Goal: Task Accomplishment & Management: Manage account settings

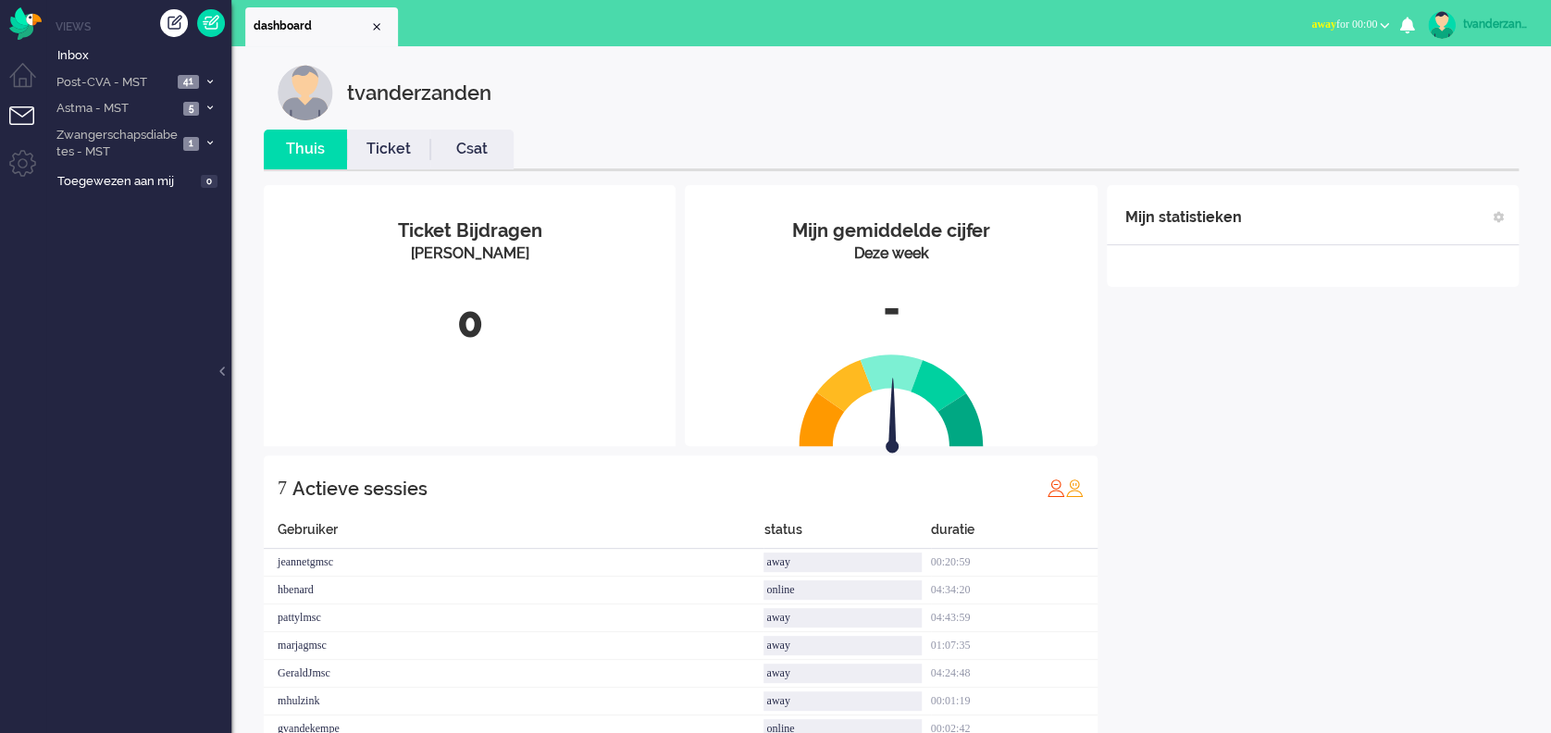
click at [1162, 20] on div "tvanderzanden" at bounding box center [1497, 24] width 69 height 19
click at [1162, 119] on link "Instellingen" at bounding box center [1472, 125] width 138 height 19
select select "nl"
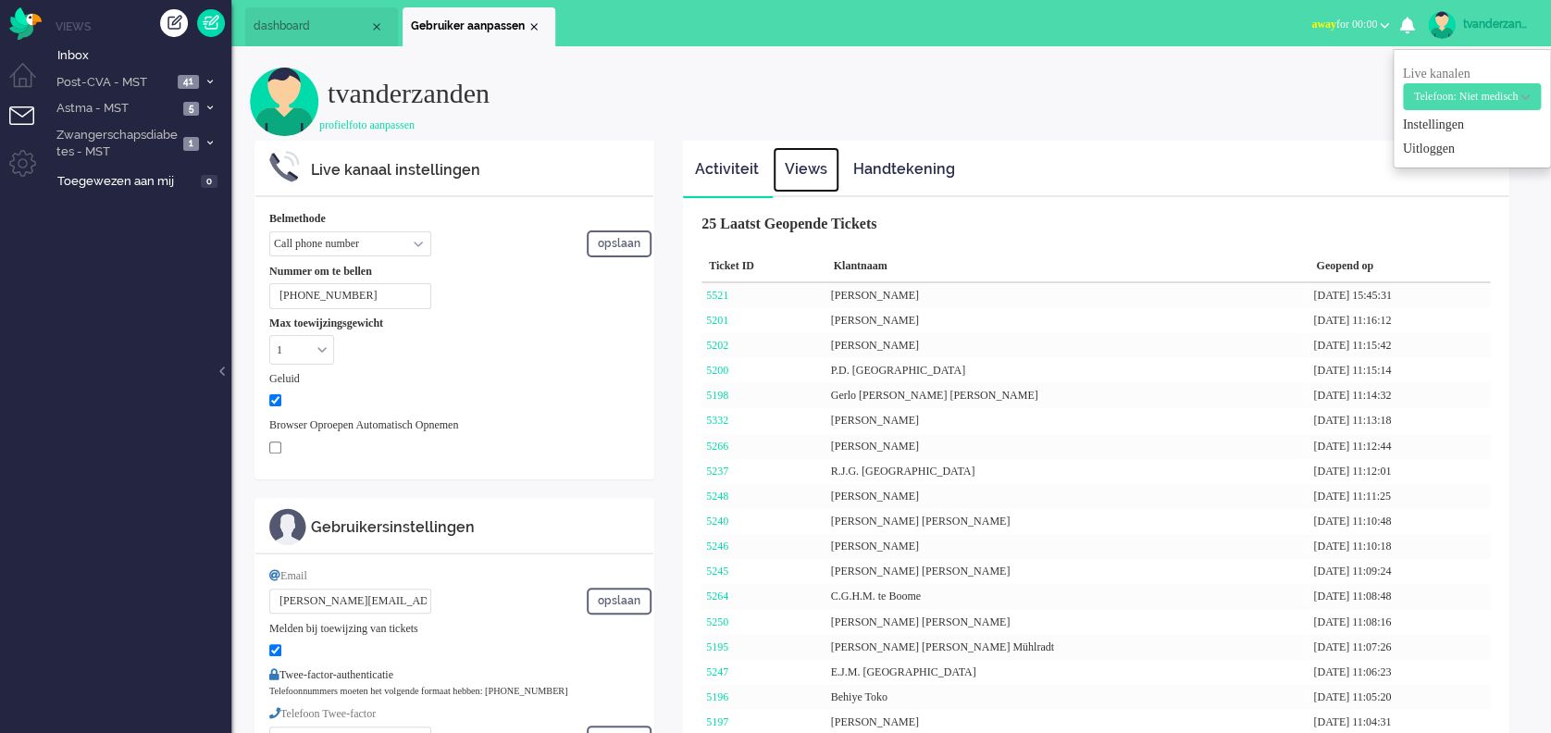
click at [809, 159] on link "Views" at bounding box center [806, 169] width 67 height 45
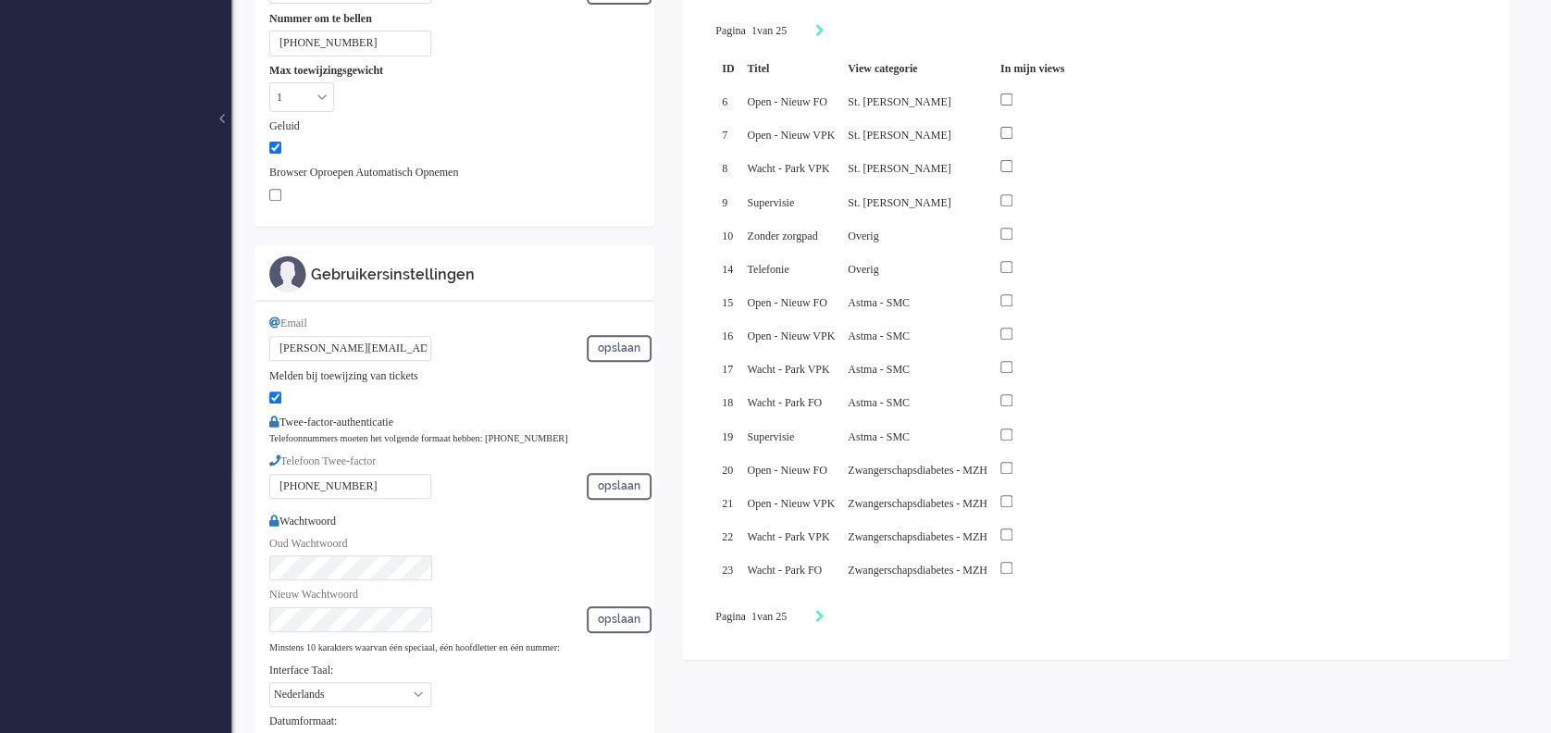
scroll to position [283, 0]
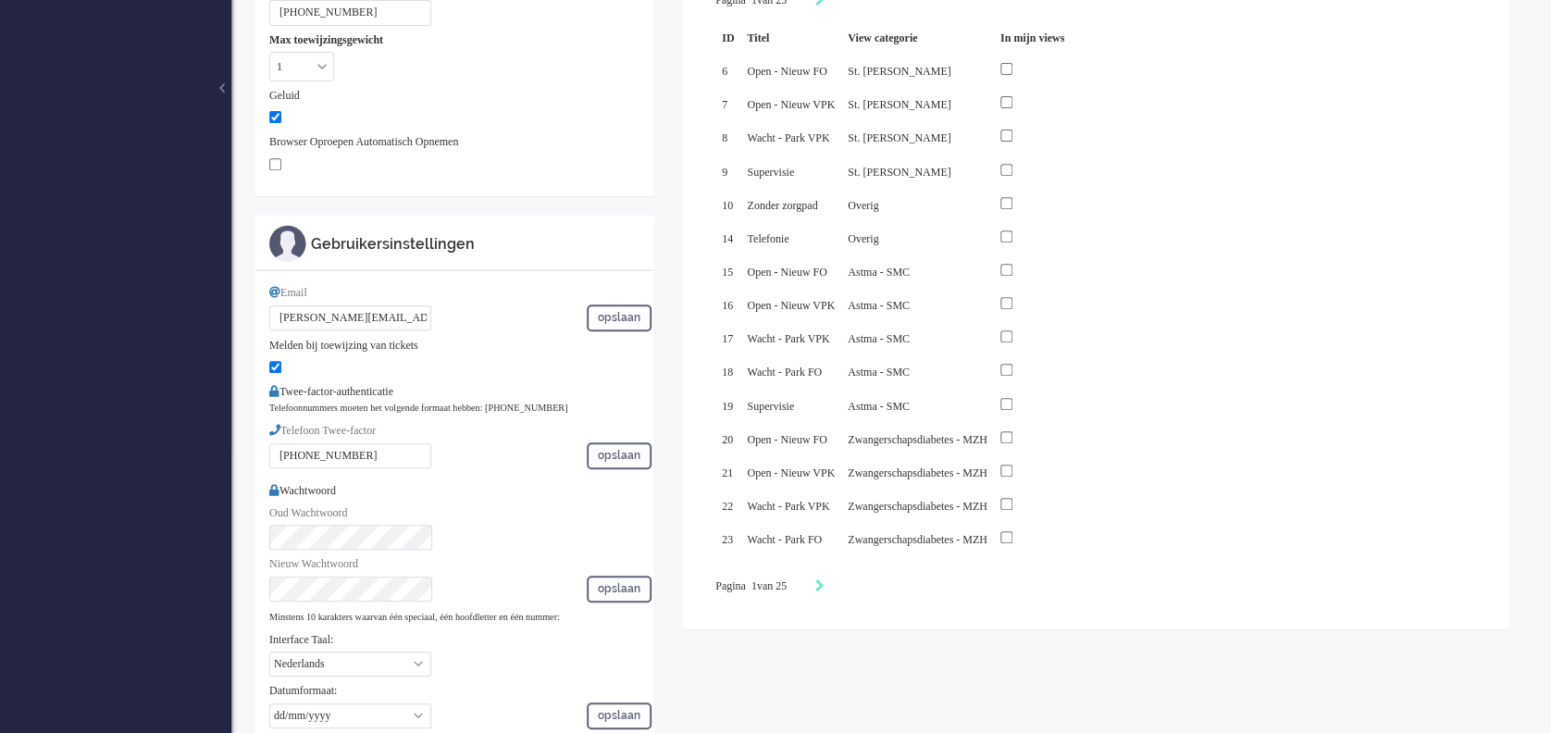
click at [848, 549] on div "Pagina 1 van 25" at bounding box center [1095, 587] width 761 height 19
click at [825, 549] on div "Pagination" at bounding box center [808, 587] width 31 height 19
click at [848, 549] on div "Pagina 1 van 25" at bounding box center [1095, 587] width 761 height 19
click at [825, 549] on icon "Next" at bounding box center [819, 585] width 9 height 13
type input "2"
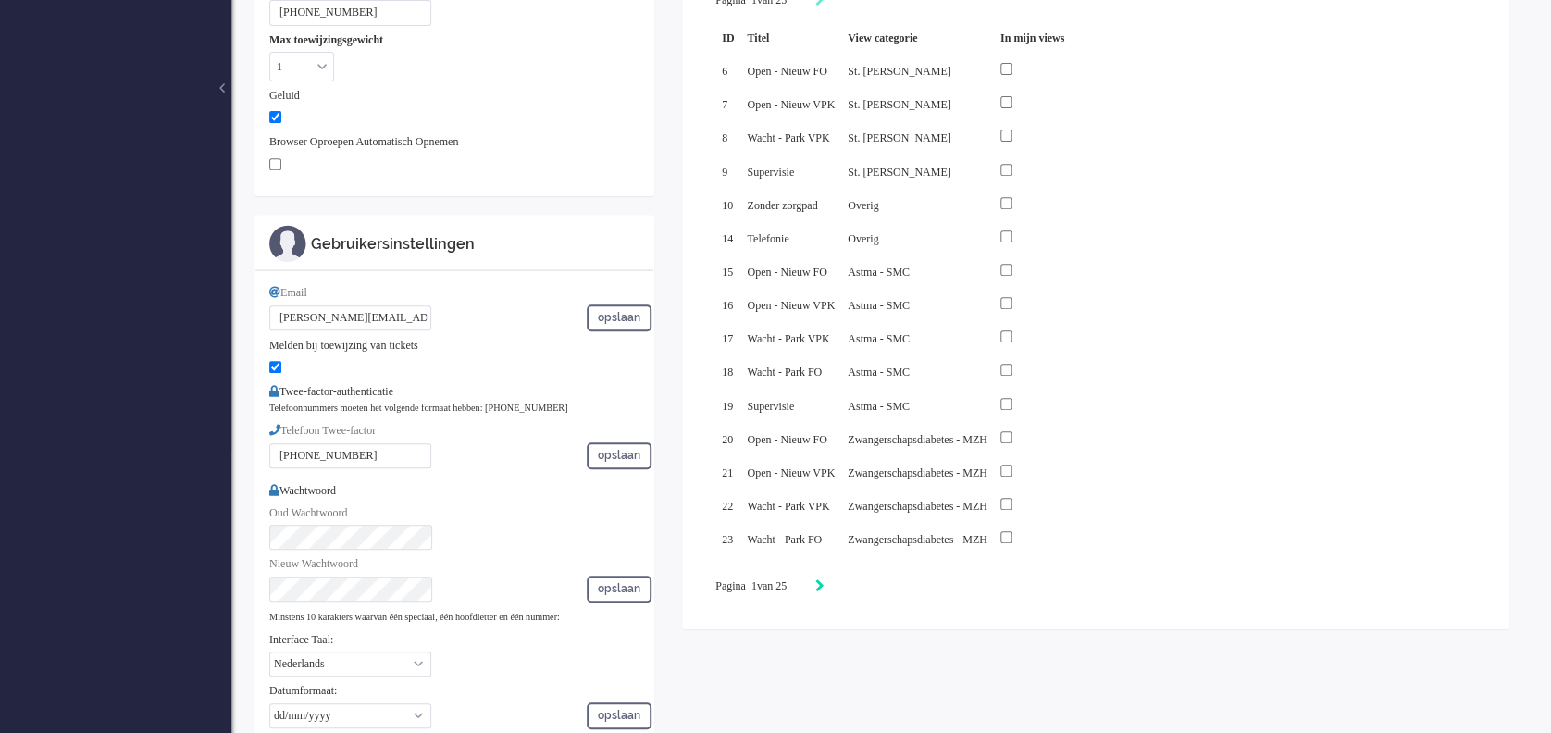
type input "2"
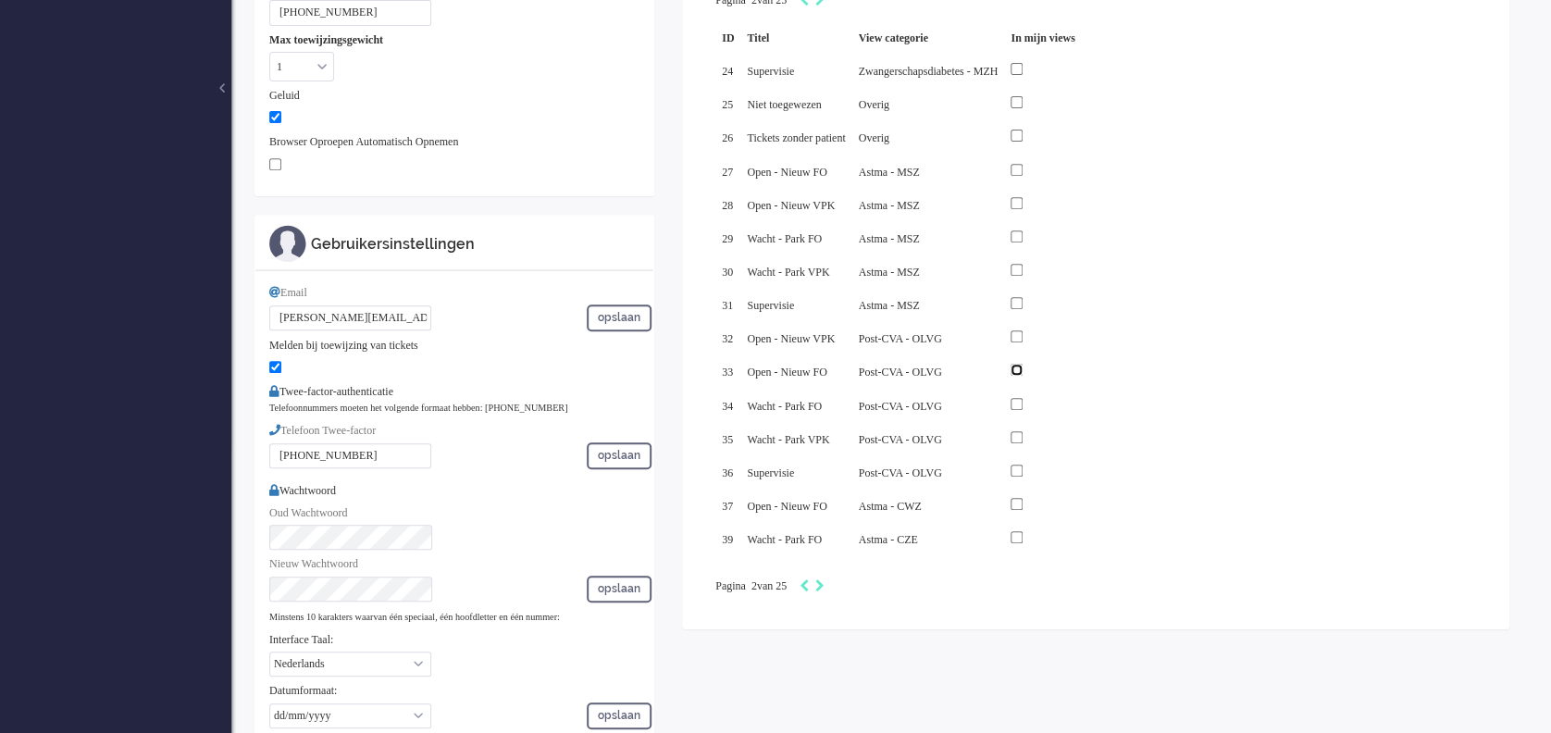
click at [1023, 364] on input "checkbox" at bounding box center [1017, 370] width 12 height 12
checkbox input "true"
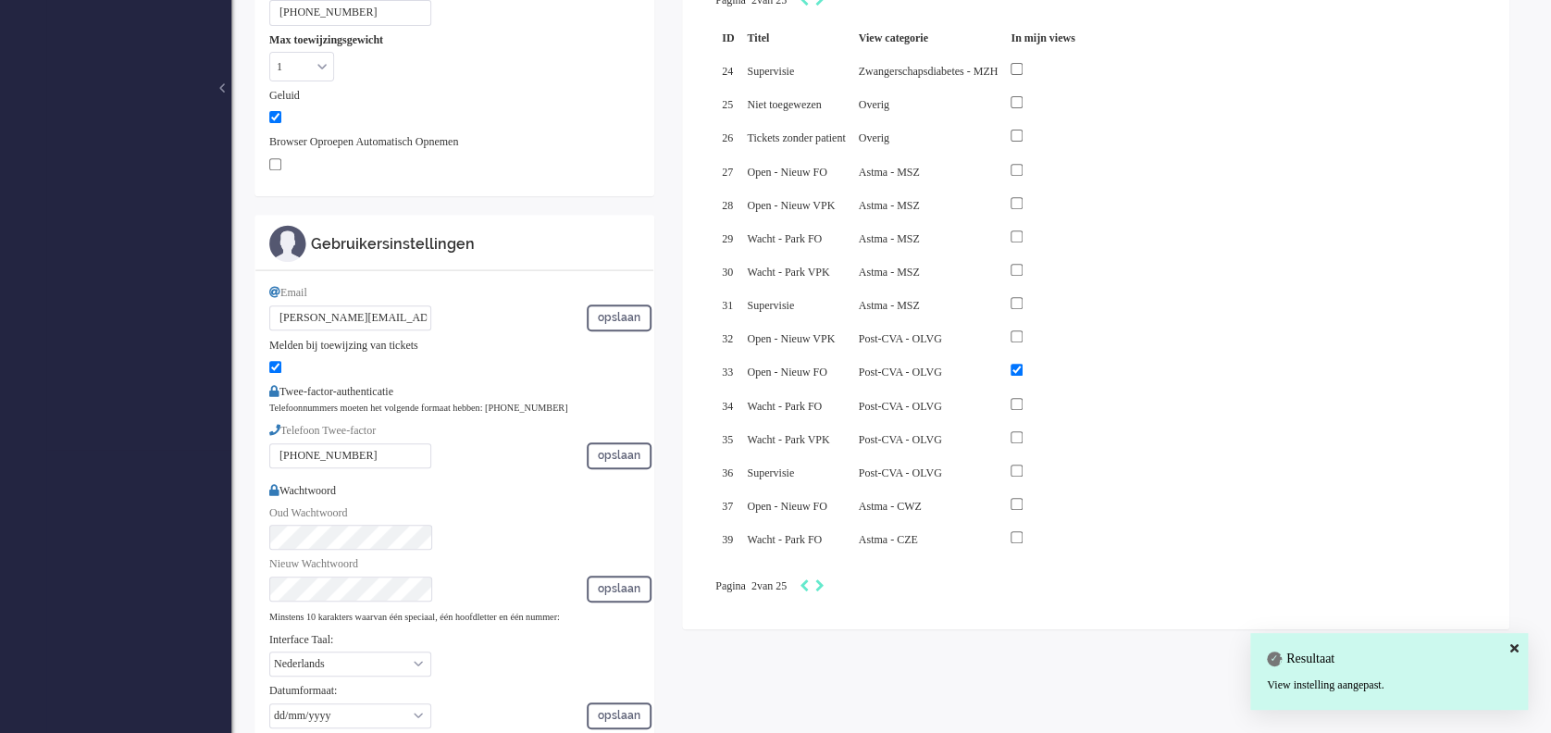
click at [1075, 394] on div at bounding box center [1043, 404] width 64 height 20
click at [1023, 398] on input "checkbox" at bounding box center [1017, 404] width 12 height 12
checkbox input "true"
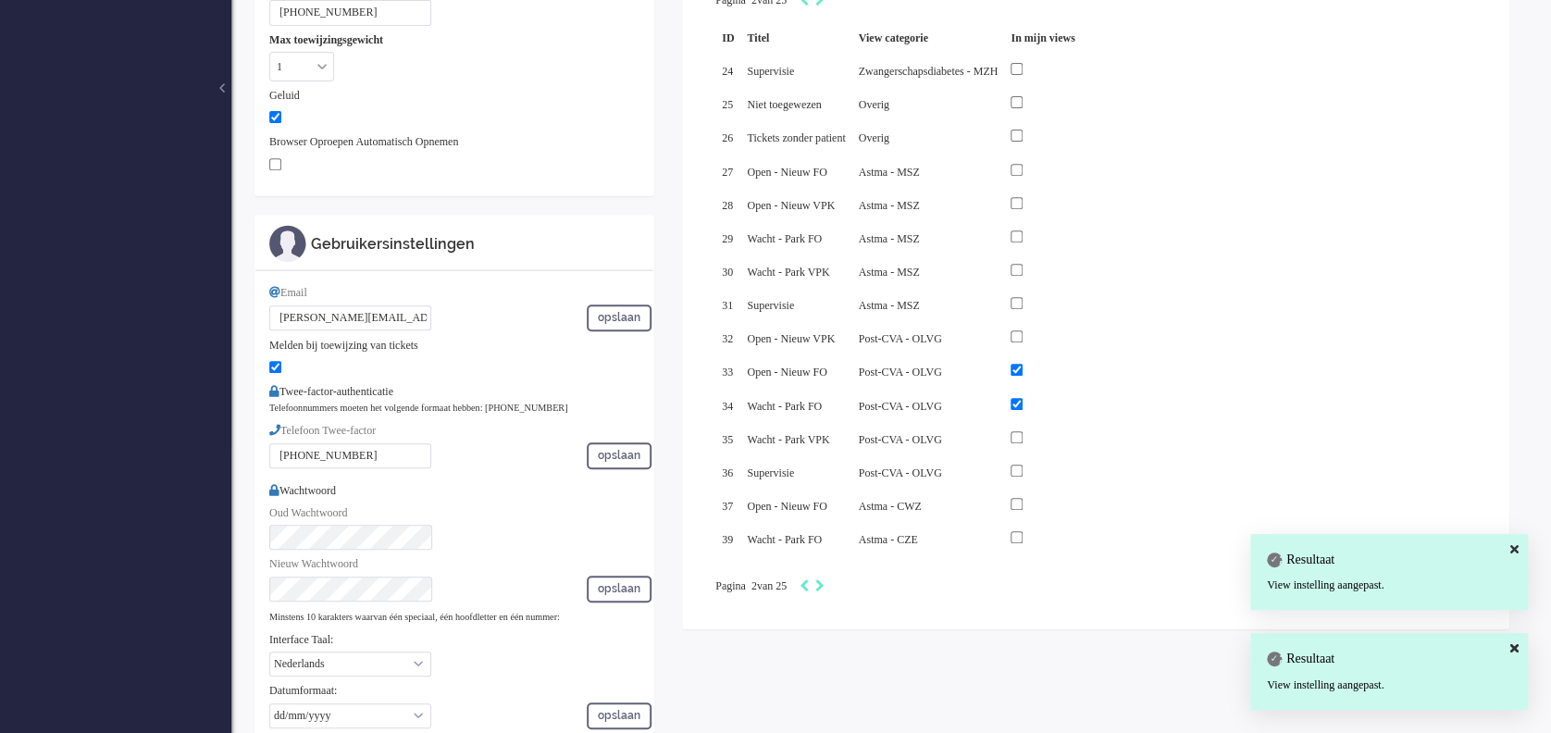
click at [937, 549] on div "Live kanaal instellingen Belmethode Call phone number Call sip number Browser A…" at bounding box center [891, 416] width 1283 height 1118
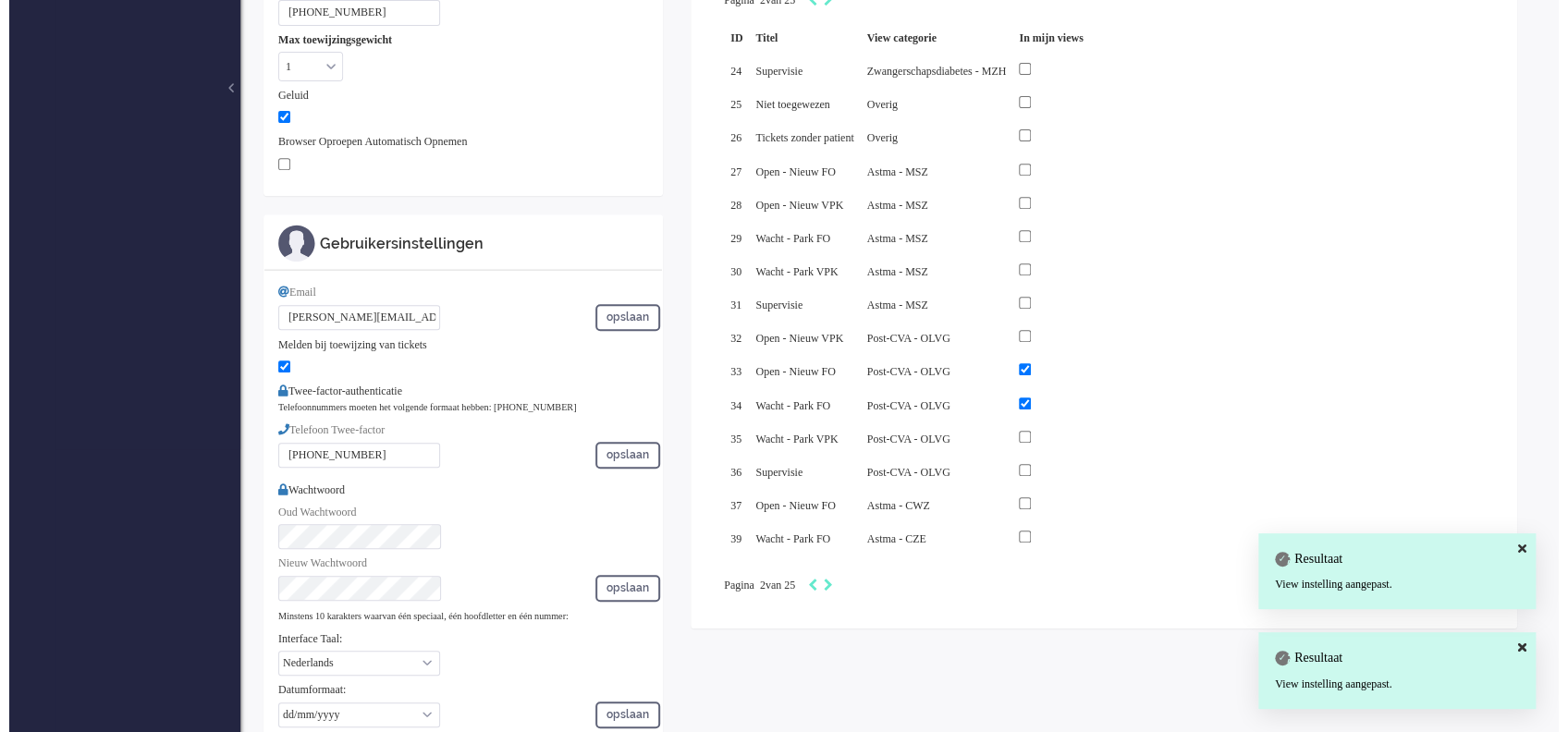
scroll to position [0, 0]
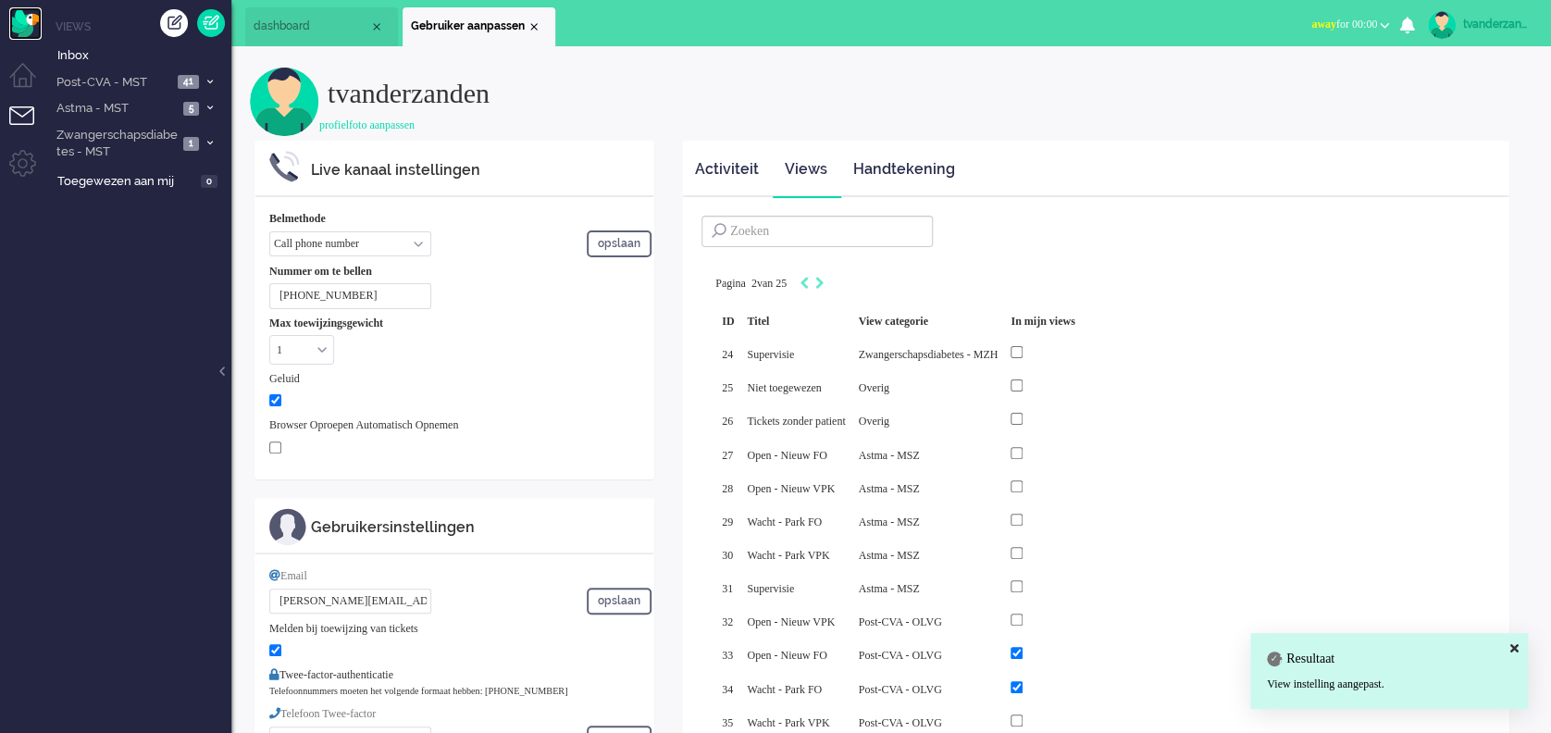
click at [24, 21] on img "Omnidesk" at bounding box center [25, 23] width 32 height 32
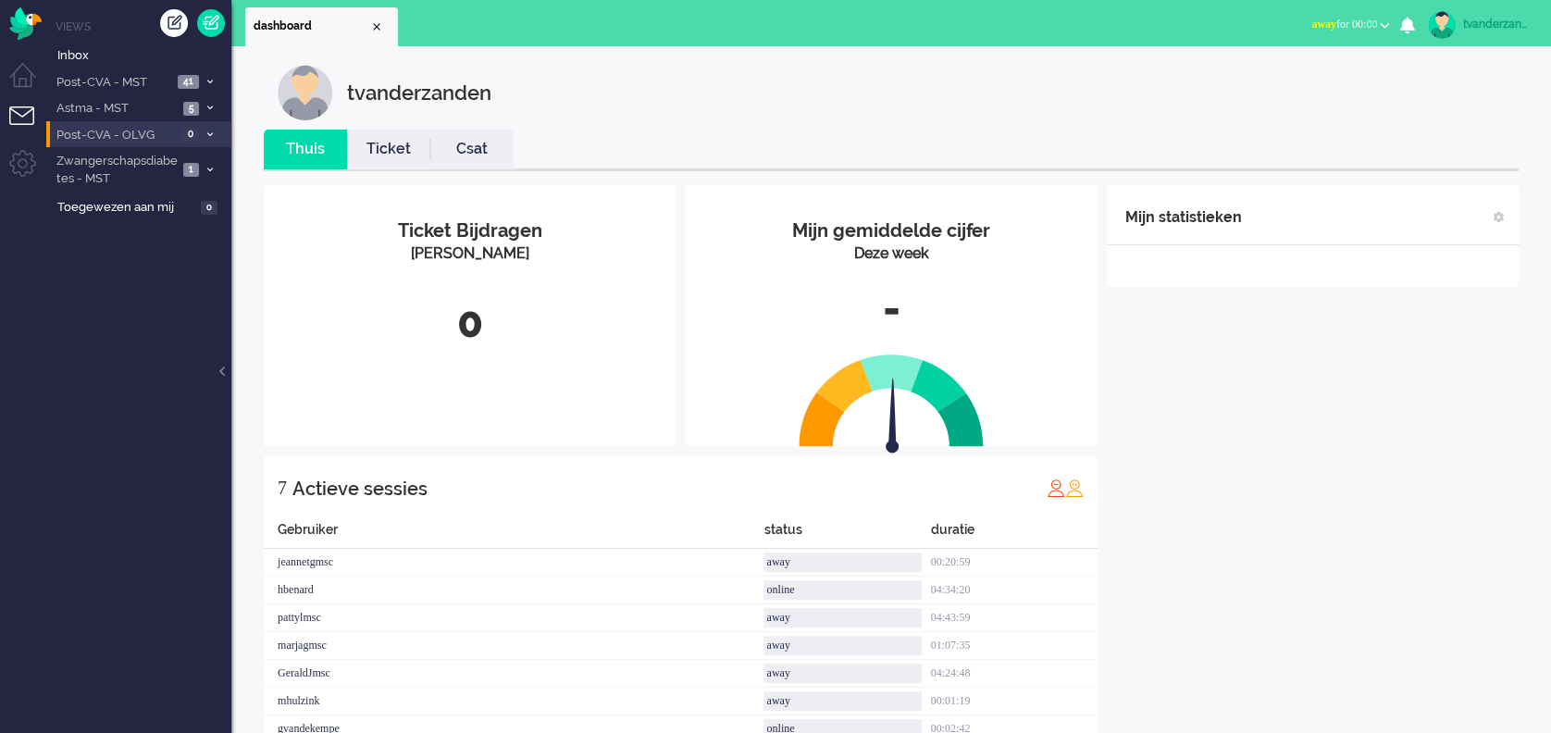
click at [145, 144] on li "Post-CVA - OLVG 0" at bounding box center [138, 134] width 185 height 27
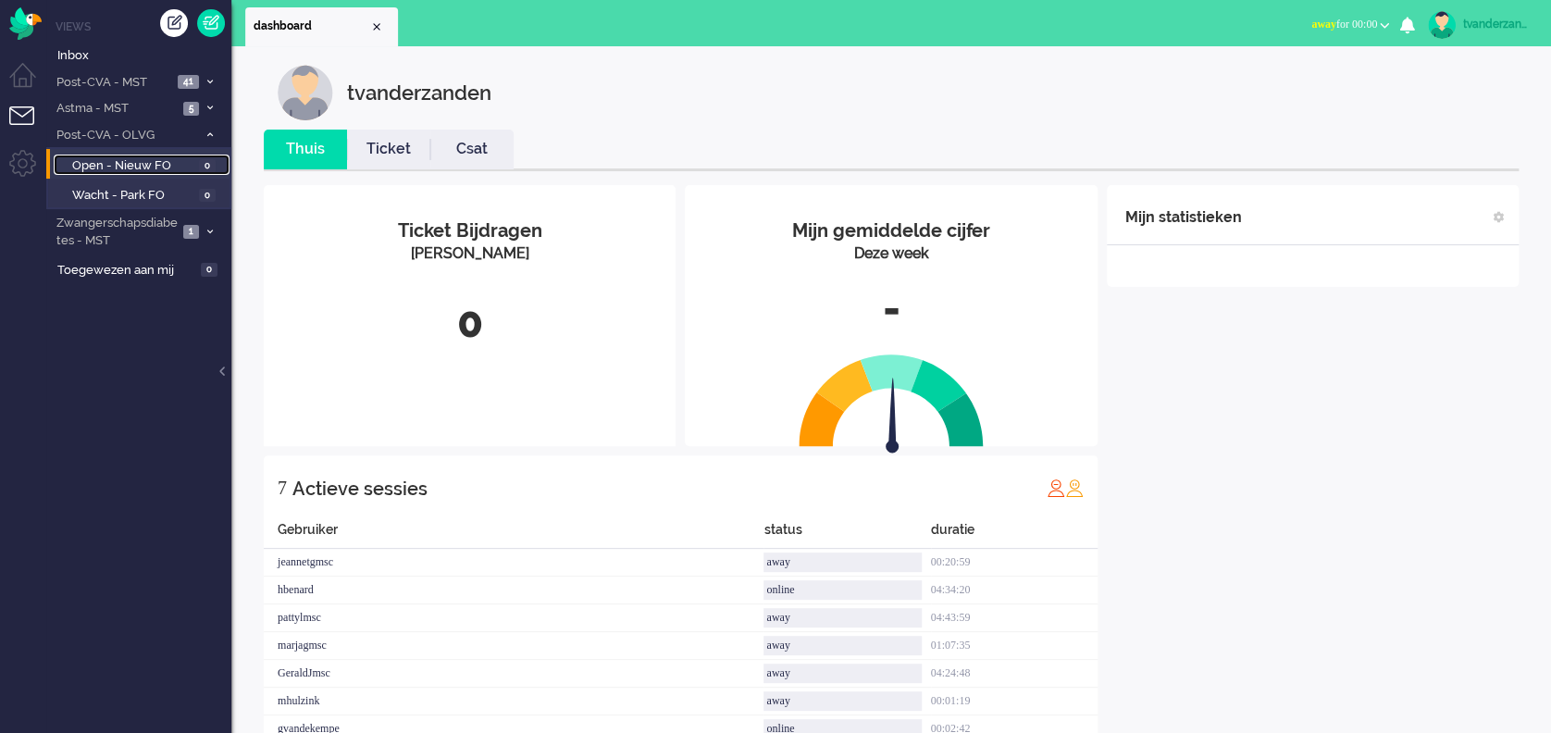
click at [155, 164] on span "Open - Nieuw FO" at bounding box center [133, 166] width 122 height 18
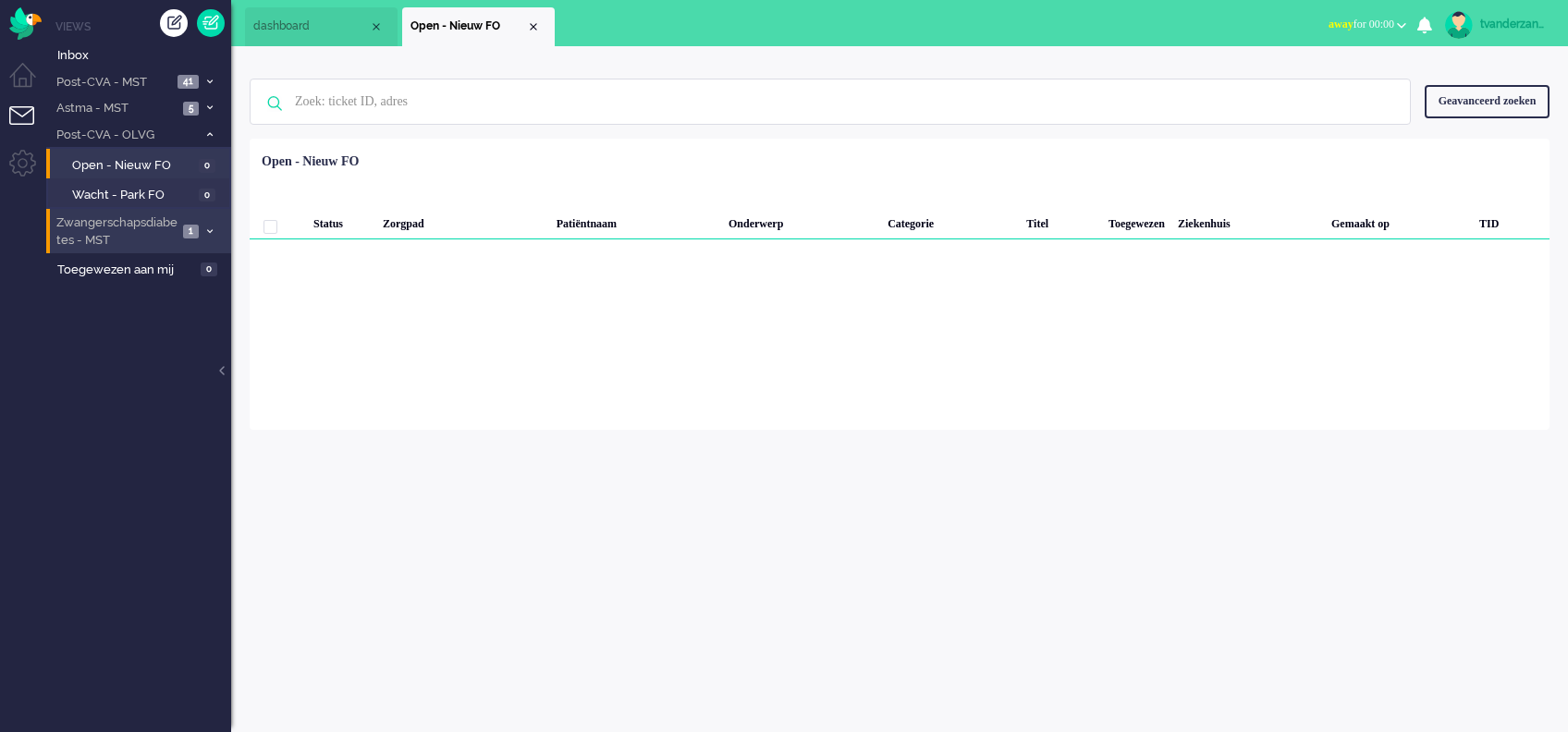
click at [155, 209] on li "Zwangerschapsdiabetes - MST 1" at bounding box center [138, 231] width 185 height 44
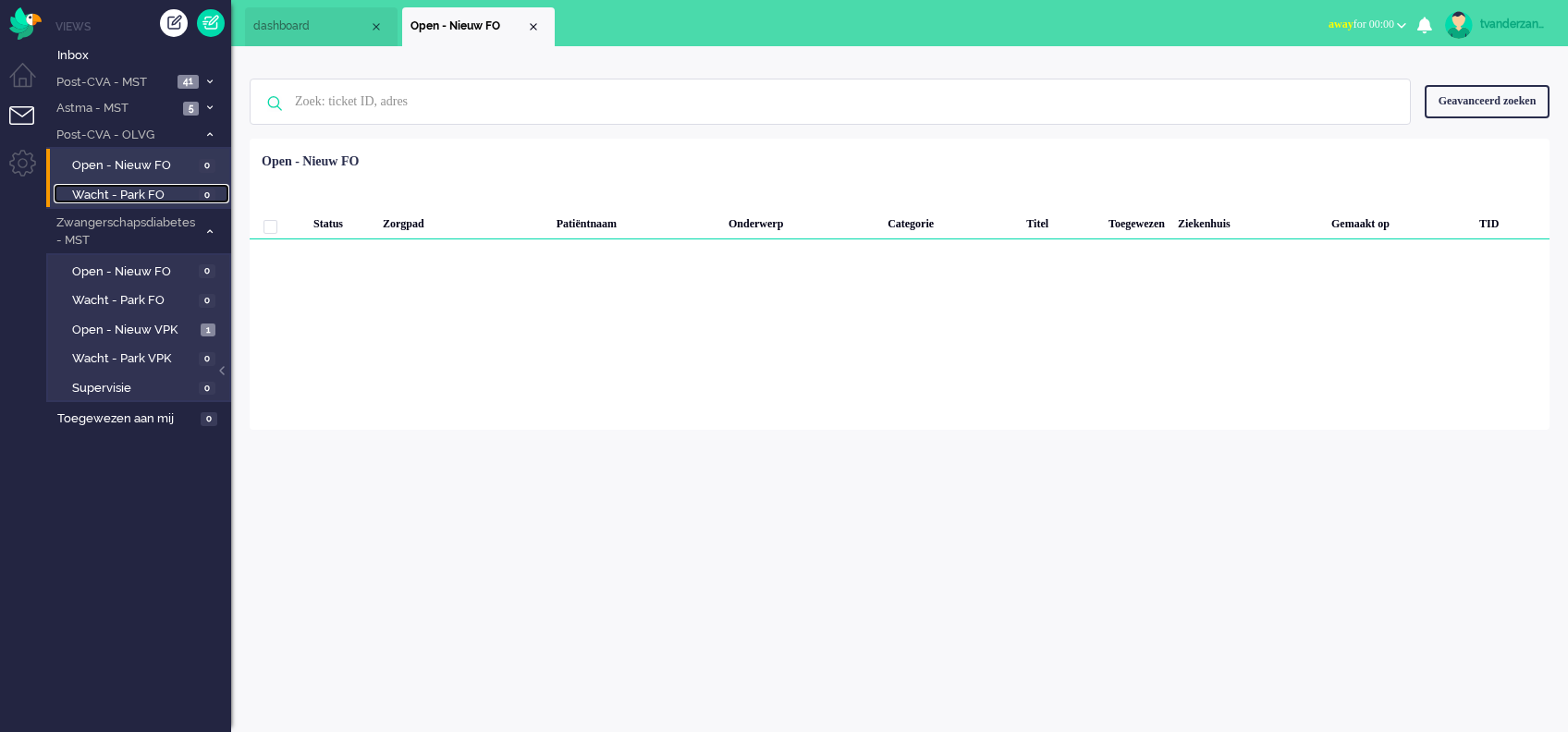
click at [147, 197] on span "Wacht - Park FO" at bounding box center [133, 196] width 122 height 18
click at [121, 70] on li "Post-CVA - MST 41" at bounding box center [138, 81] width 185 height 27
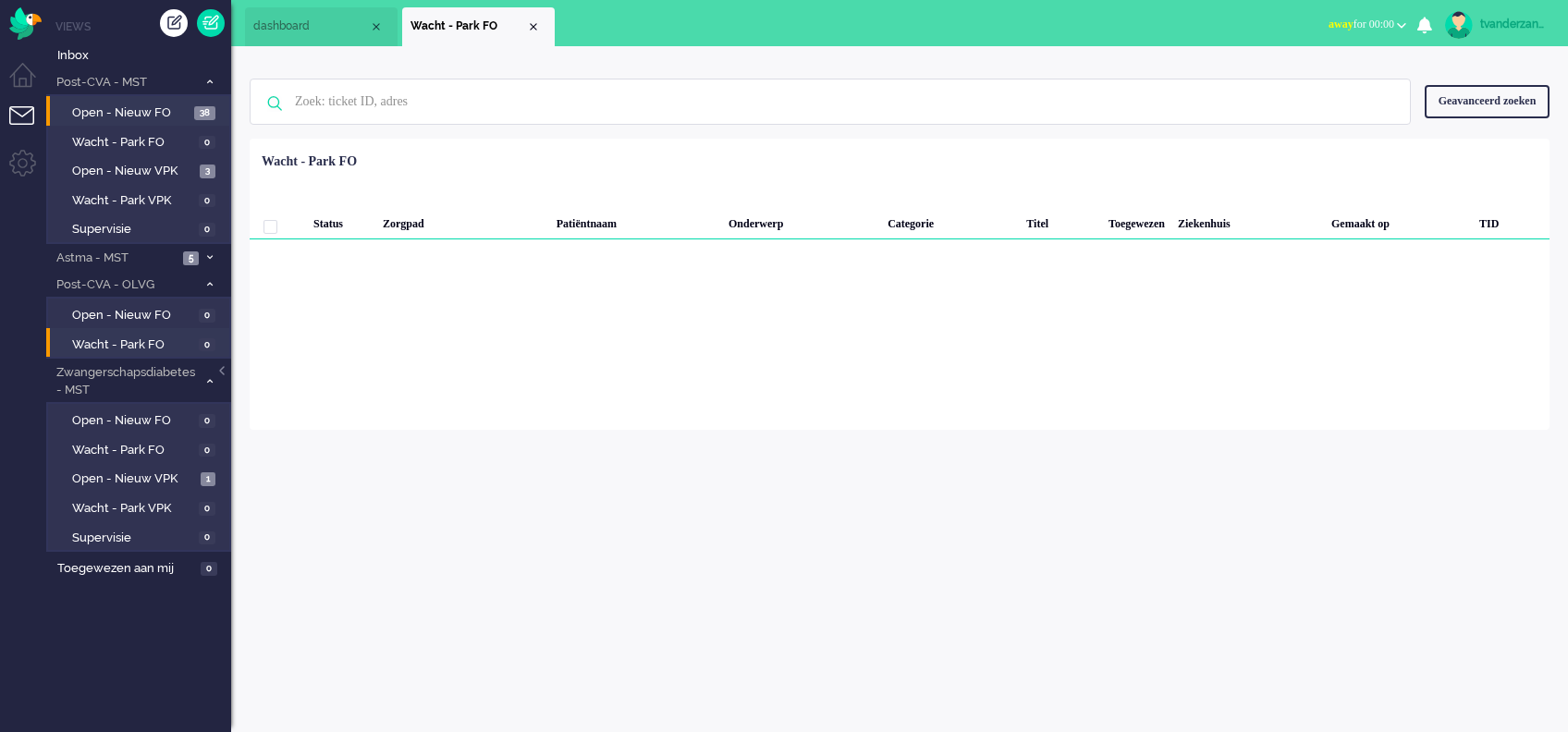
click at [125, 97] on li "Open - Nieuw FO 38" at bounding box center [137, 111] width 183 height 30
click at [131, 111] on span "Open - Nieuw FO" at bounding box center [131, 114] width 118 height 18
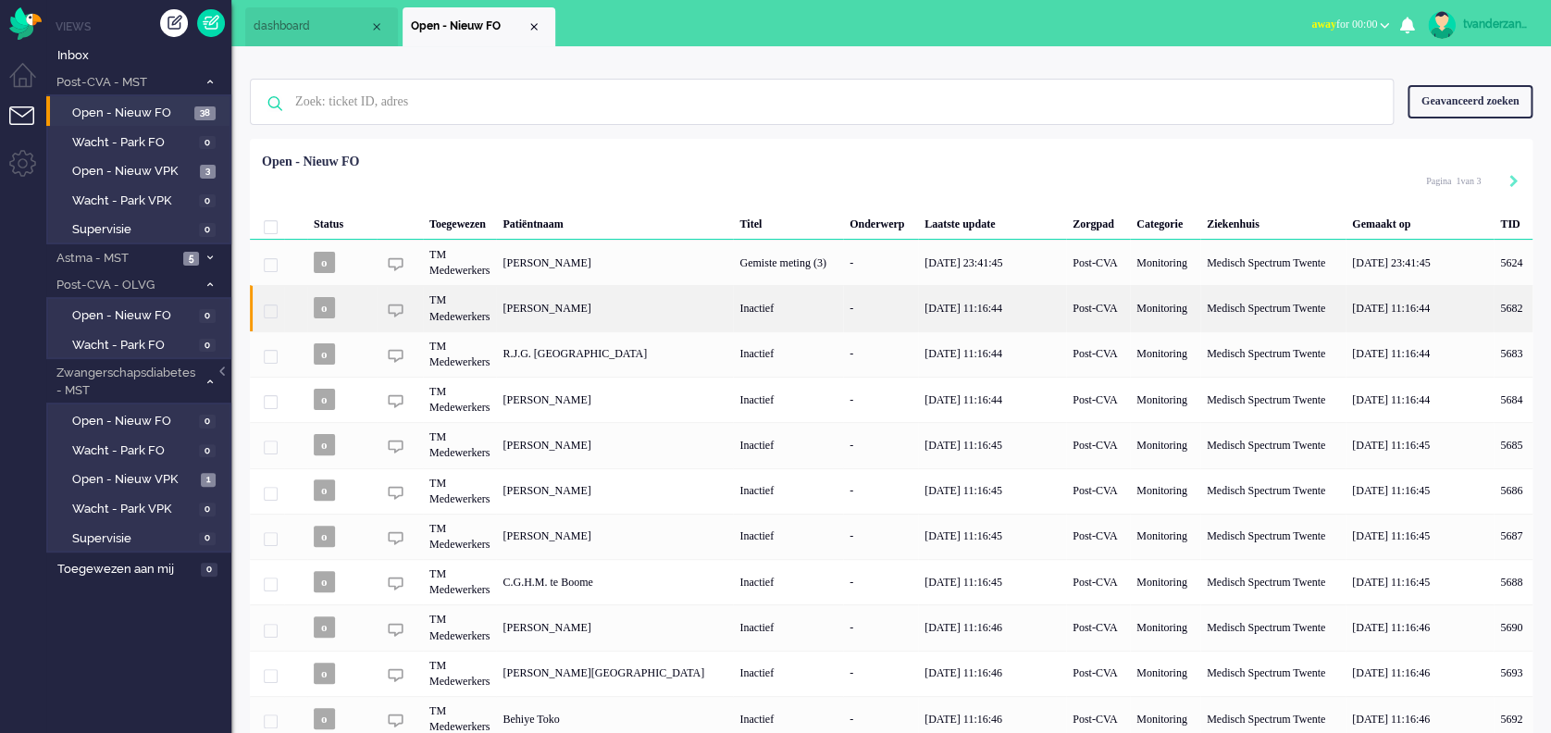
click at [1494, 305] on div "[PERSON_NAME]" at bounding box center [1513, 307] width 39 height 45
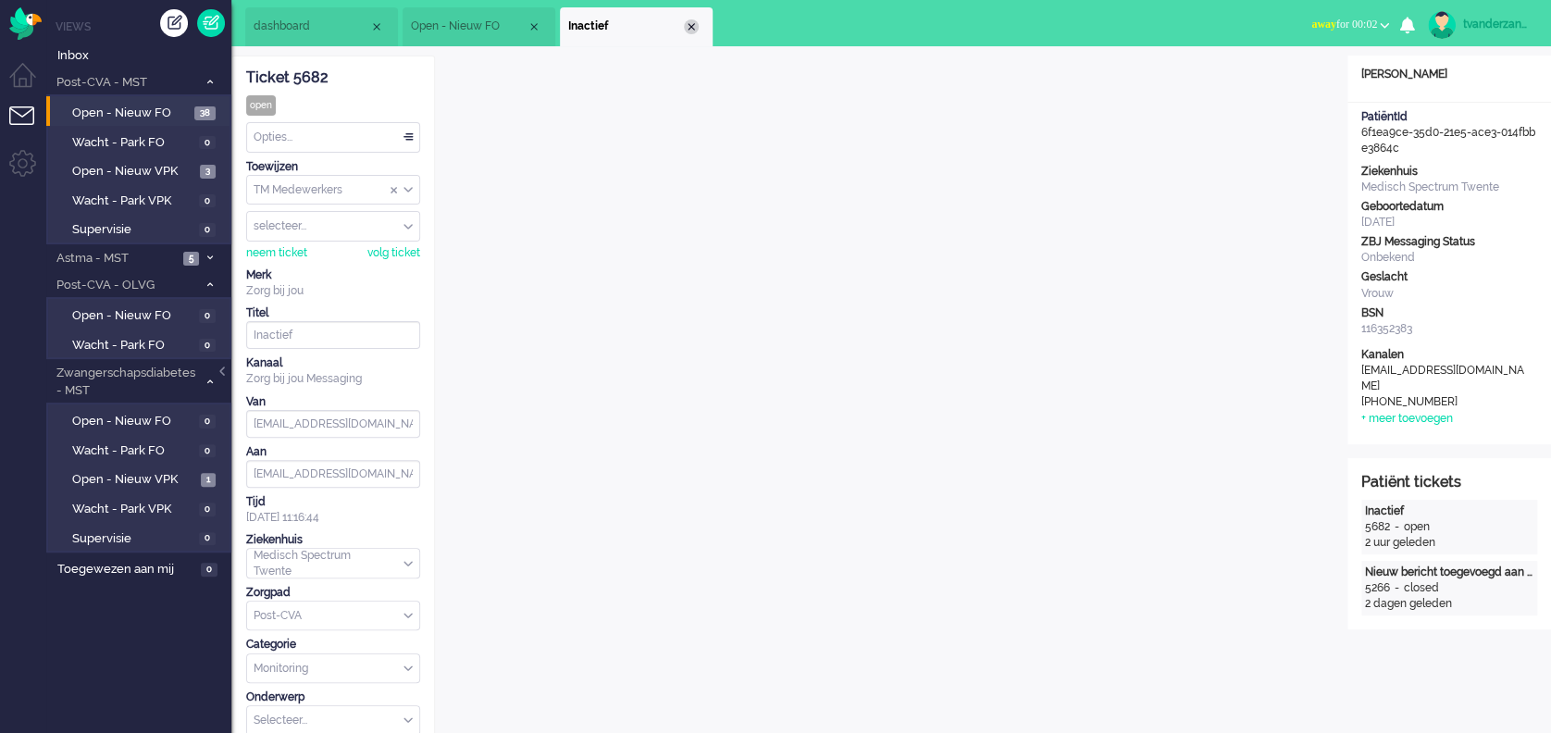
click at [696, 29] on div "Close tab" at bounding box center [691, 26] width 15 height 15
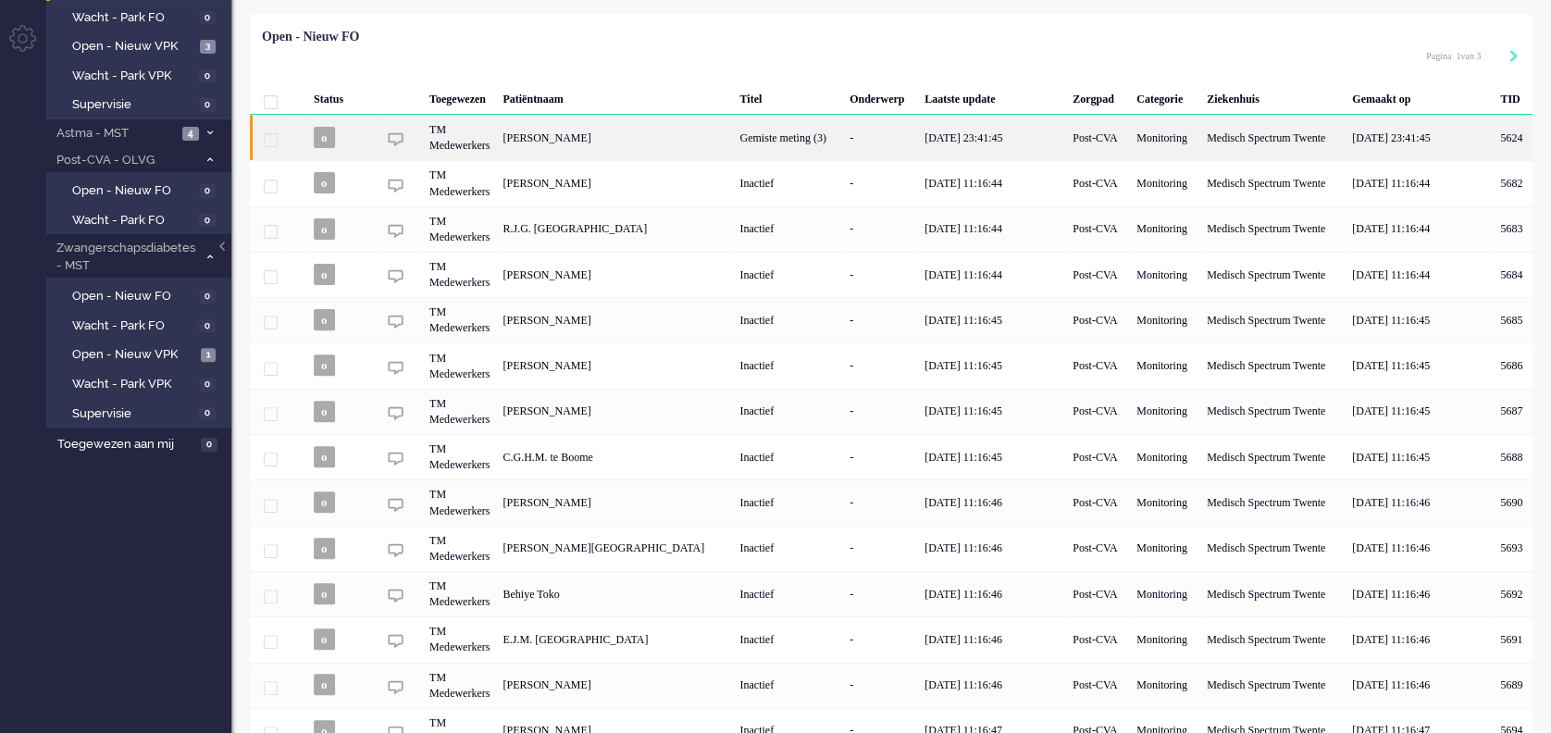
scroll to position [120, 0]
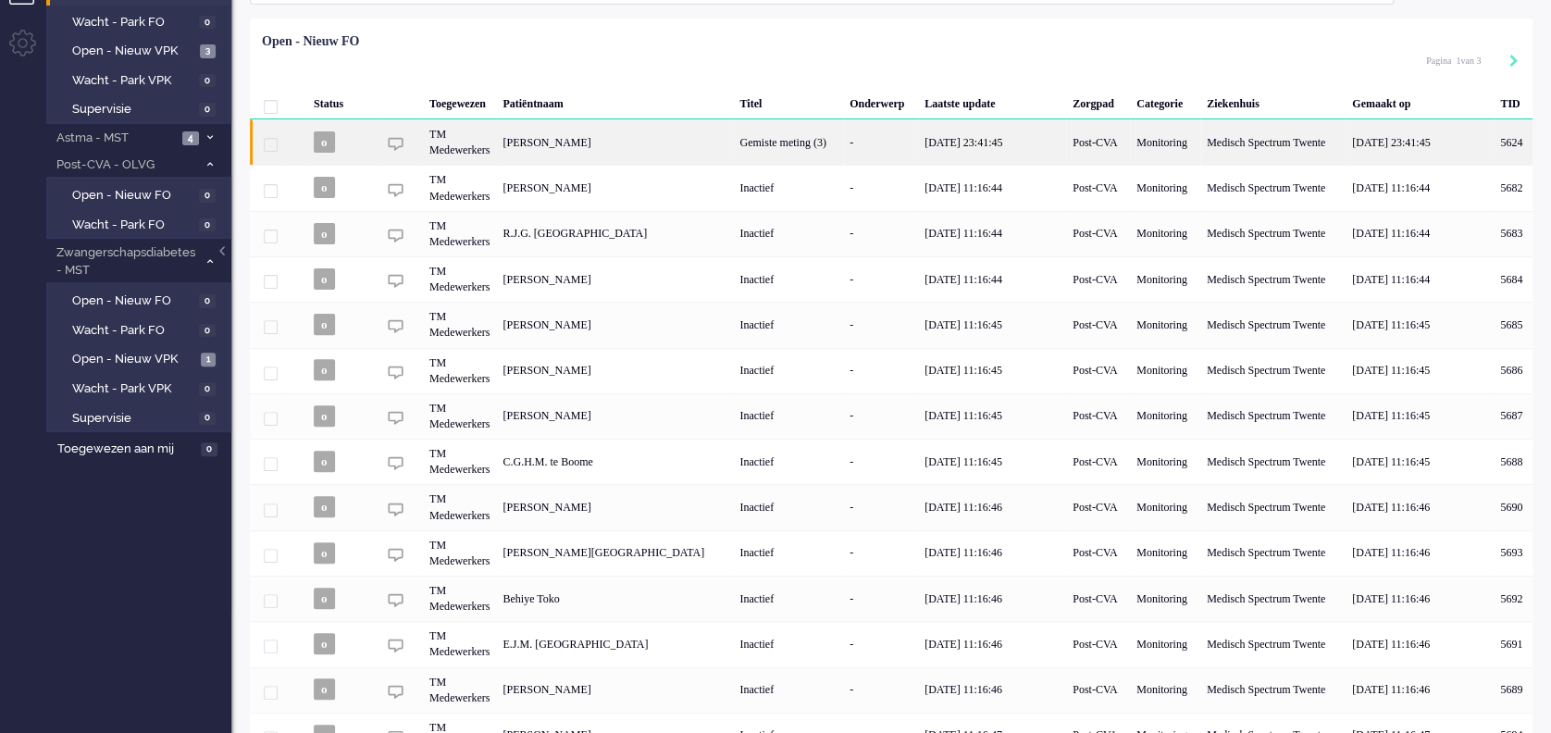
click at [1494, 137] on div "Reiniera Verhaar" at bounding box center [1513, 141] width 39 height 45
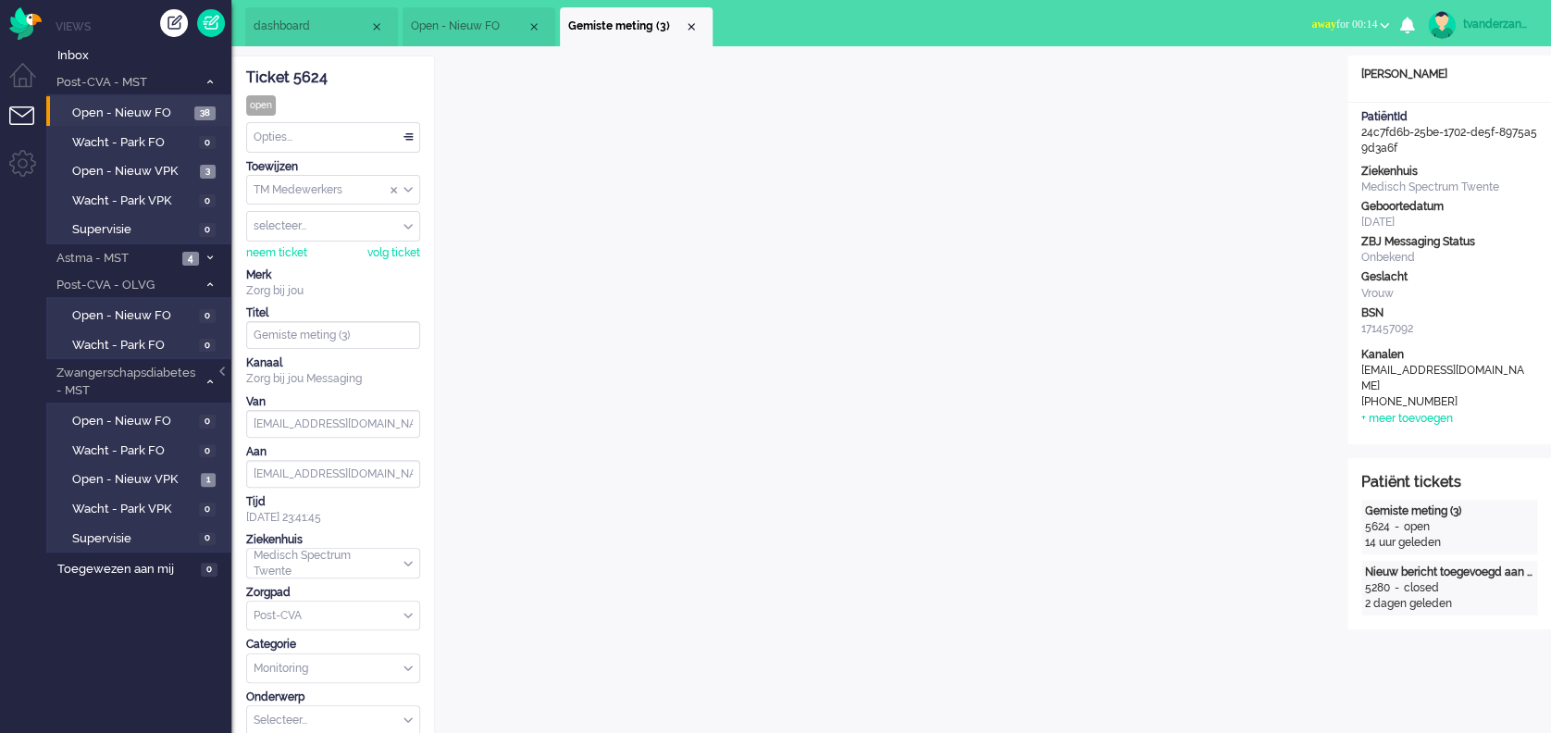
click at [452, 22] on span "Open - Nieuw FO" at bounding box center [469, 27] width 116 height 16
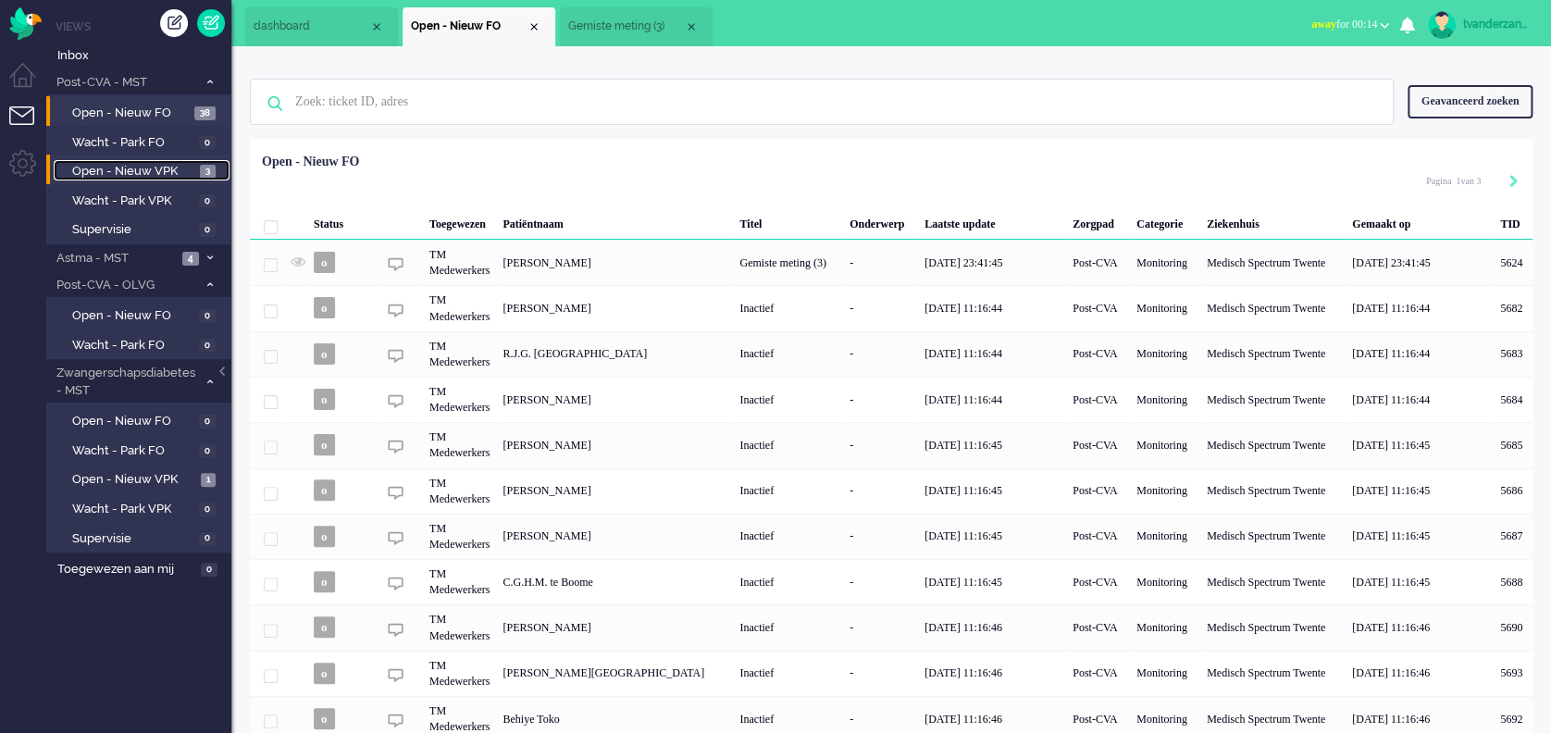
click at [149, 170] on span "Open - Nieuw VPK" at bounding box center [133, 172] width 123 height 18
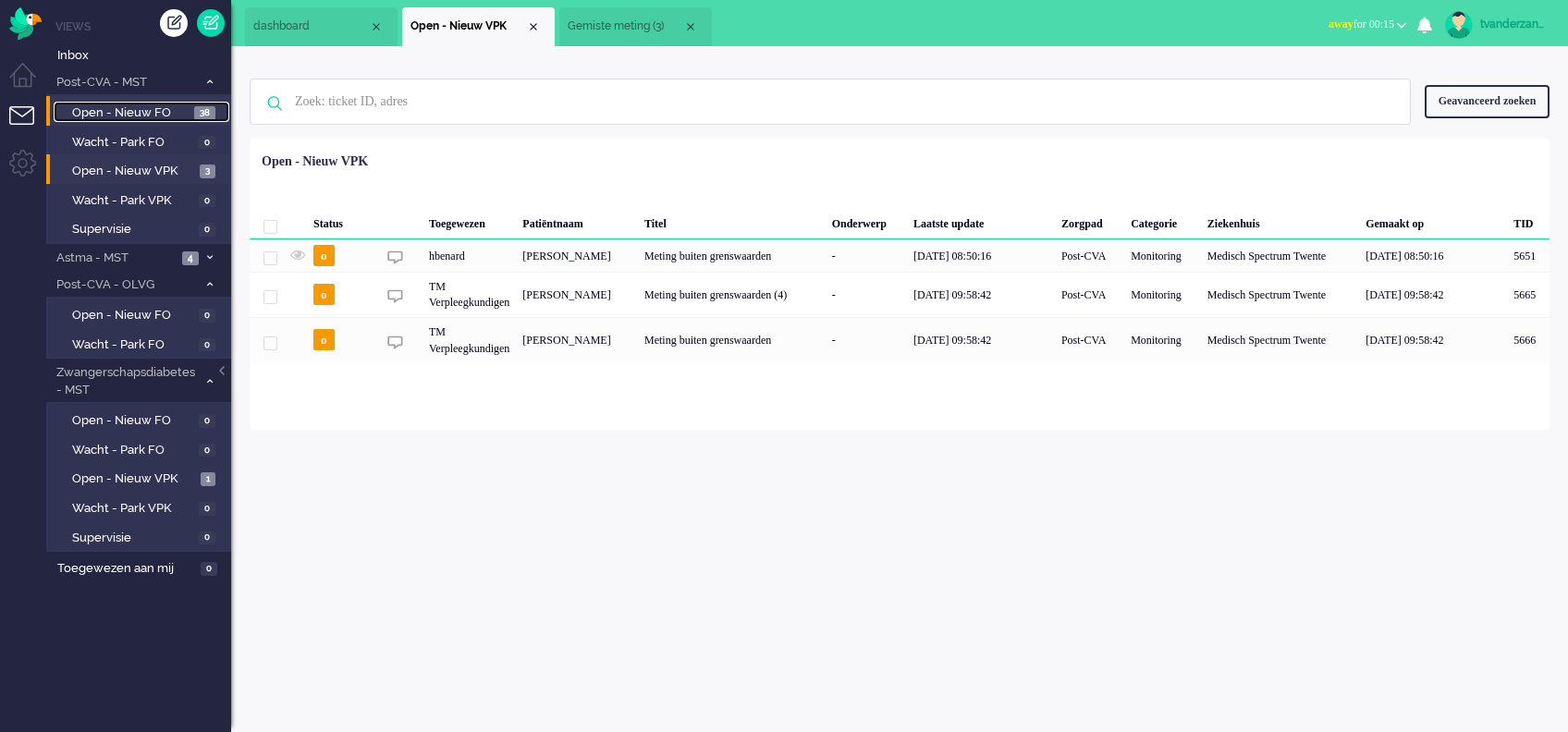
click at [143, 119] on span "Open - Nieuw FO" at bounding box center [131, 114] width 118 height 18
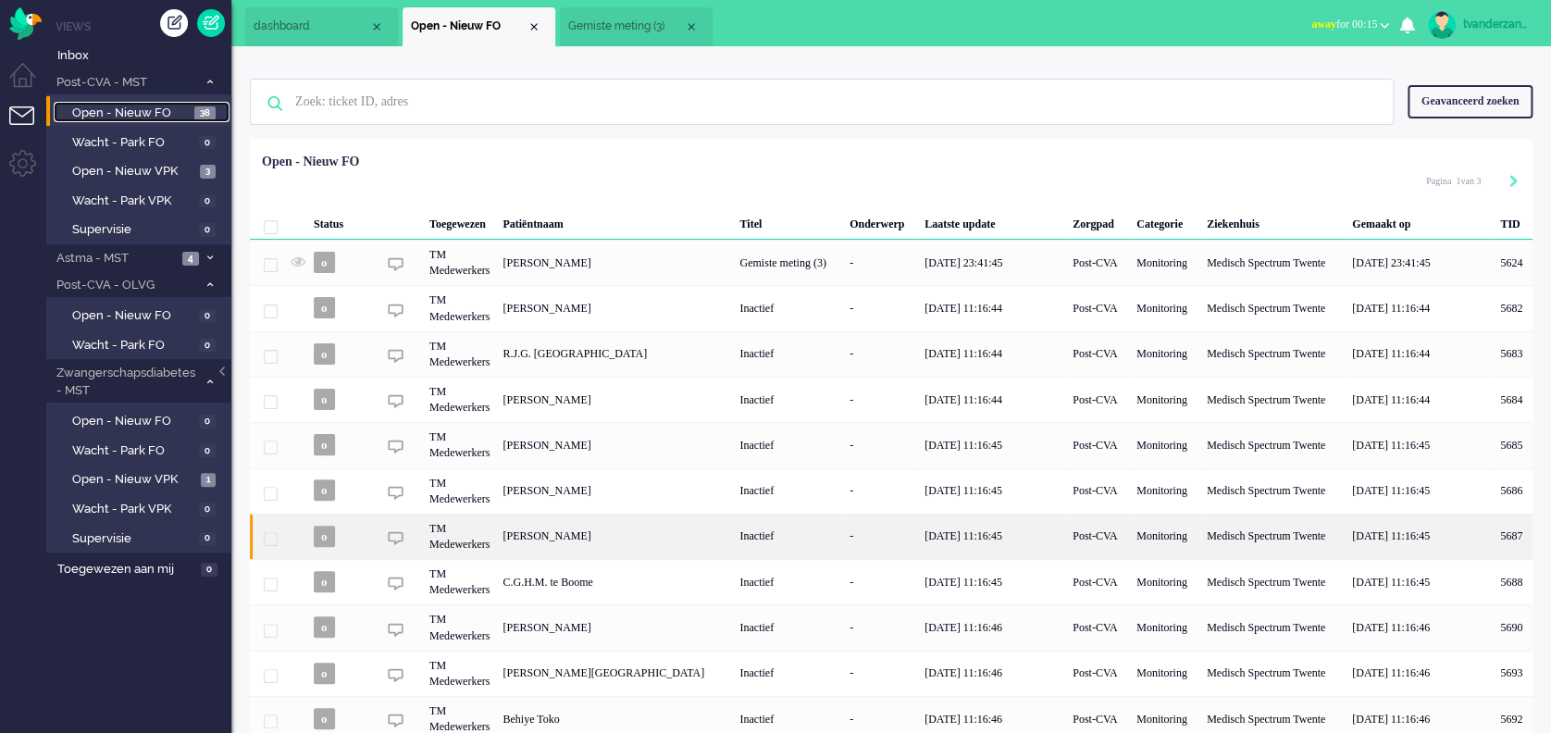
scroll to position [254, 0]
